Goal: Task Accomplishment & Management: Use online tool/utility

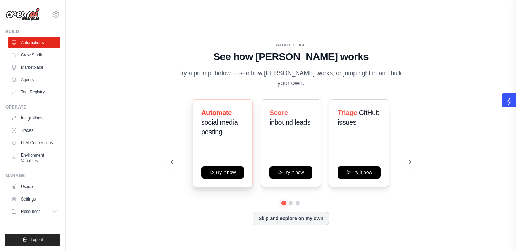
click at [226, 139] on div "Automate social media posting Try it now" at bounding box center [223, 143] width 60 height 88
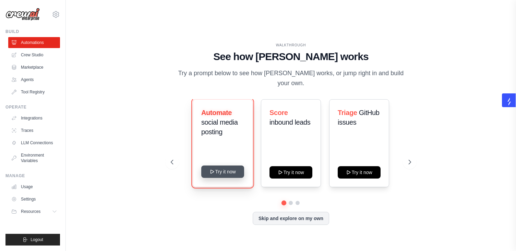
click at [224, 165] on button "Try it now" at bounding box center [222, 171] width 43 height 12
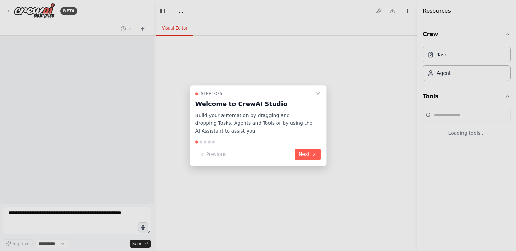
select select "****"
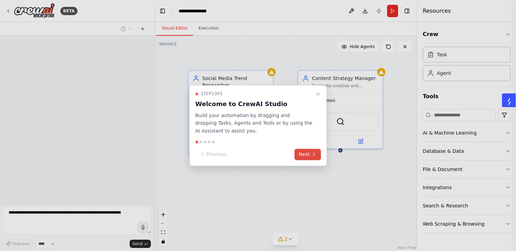
click at [309, 153] on button "Next" at bounding box center [307, 153] width 26 height 11
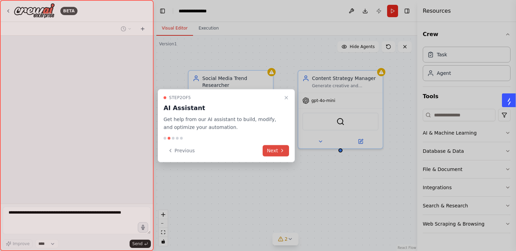
click at [275, 151] on button "Next" at bounding box center [276, 150] width 26 height 11
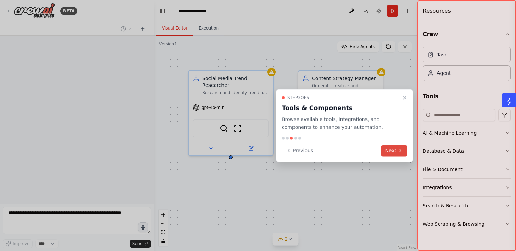
click at [387, 146] on button "Next" at bounding box center [394, 150] width 26 height 11
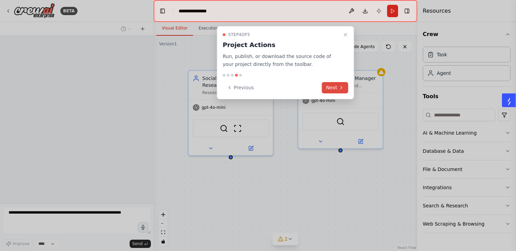
click at [342, 89] on icon at bounding box center [341, 87] width 5 height 5
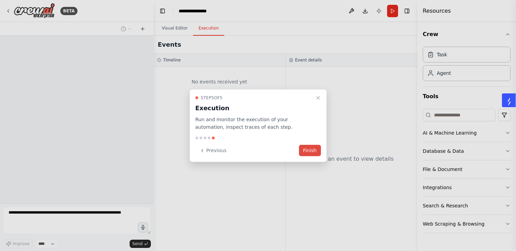
click at [208, 12] on div at bounding box center [258, 125] width 516 height 251
click at [199, 8] on div at bounding box center [258, 125] width 516 height 251
click at [307, 148] on button "Finish" at bounding box center [310, 150] width 22 height 11
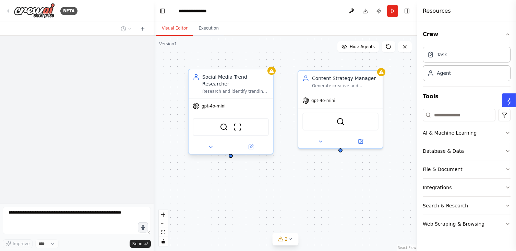
click at [220, 109] on div "gpt-4o-mini" at bounding box center [209, 105] width 33 height 7
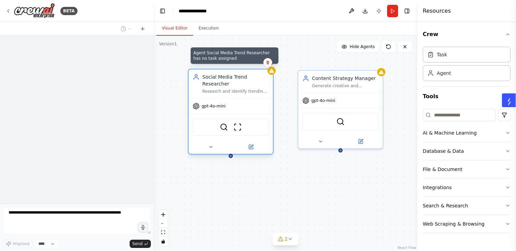
click at [271, 73] on icon at bounding box center [271, 70] width 5 height 5
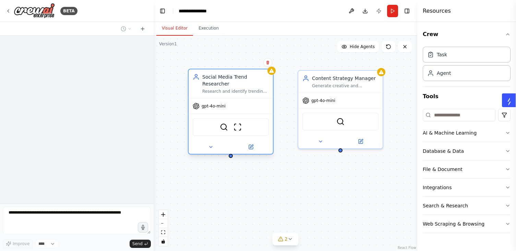
click at [241, 132] on div "SerperDevTool ScrapeWebsiteTool" at bounding box center [231, 127] width 76 height 18
click at [252, 149] on icon at bounding box center [251, 147] width 4 height 4
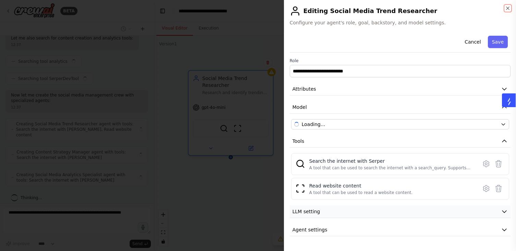
scroll to position [303, 0]
click at [310, 209] on span "LLM setting" at bounding box center [306, 211] width 28 height 7
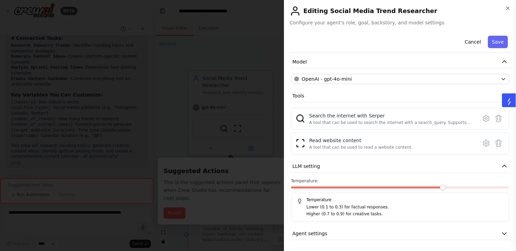
scroll to position [579, 0]
click at [503, 233] on icon "button" at bounding box center [504, 233] width 4 height 2
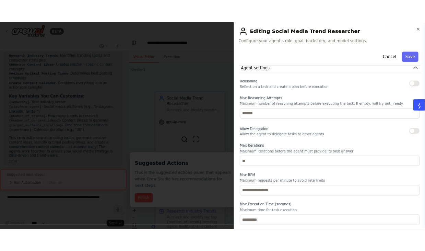
scroll to position [224, 0]
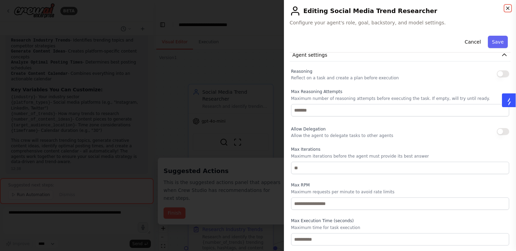
click at [505, 5] on icon "button" at bounding box center [507, 7] width 5 height 5
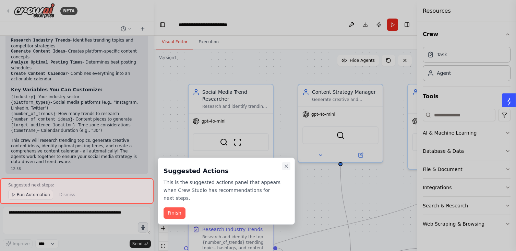
click at [285, 166] on icon "Close walkthrough" at bounding box center [285, 165] width 5 height 5
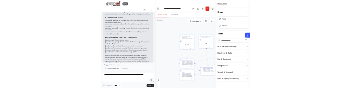
scroll to position [579, 0]
